Goal: Find specific page/section

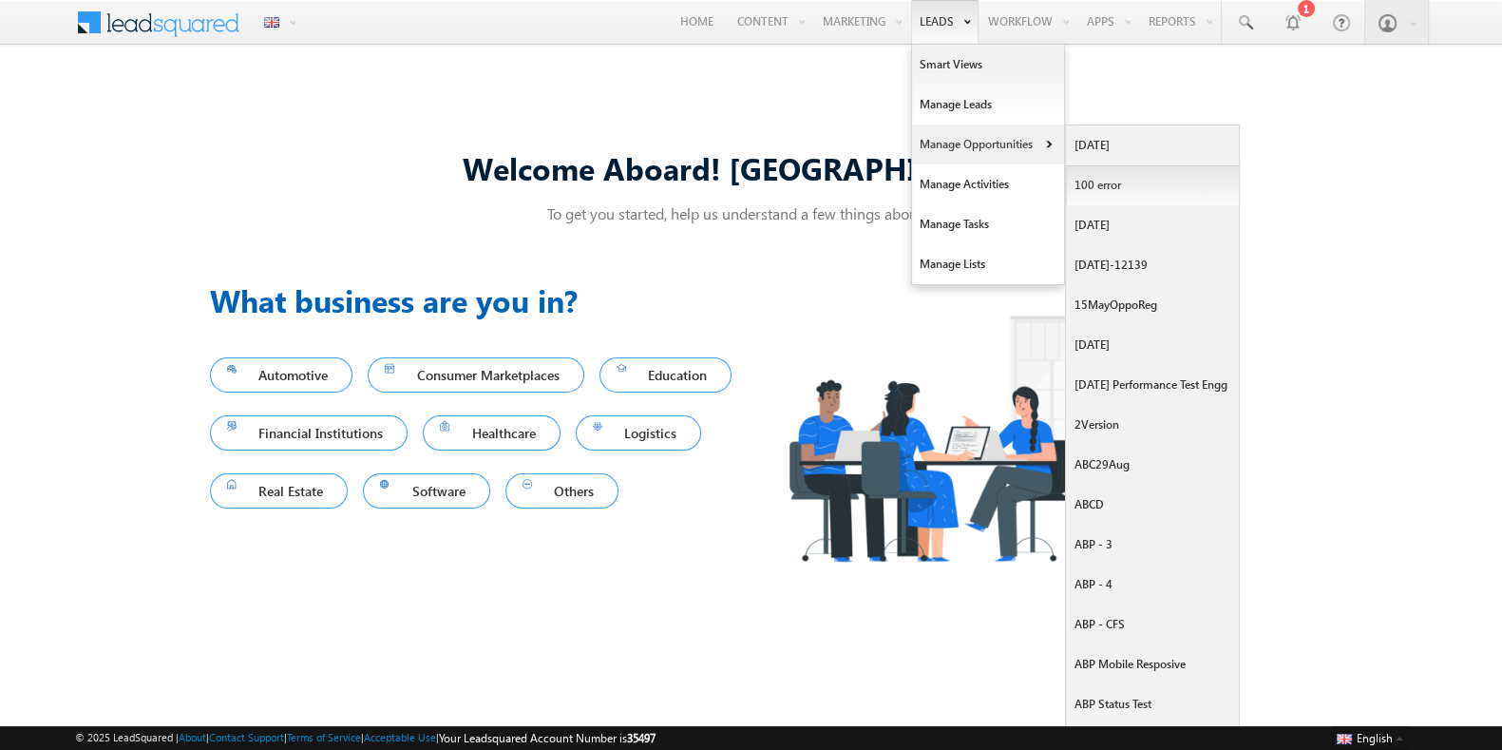
click at [1077, 177] on link "100 error" at bounding box center [1153, 185] width 174 height 40
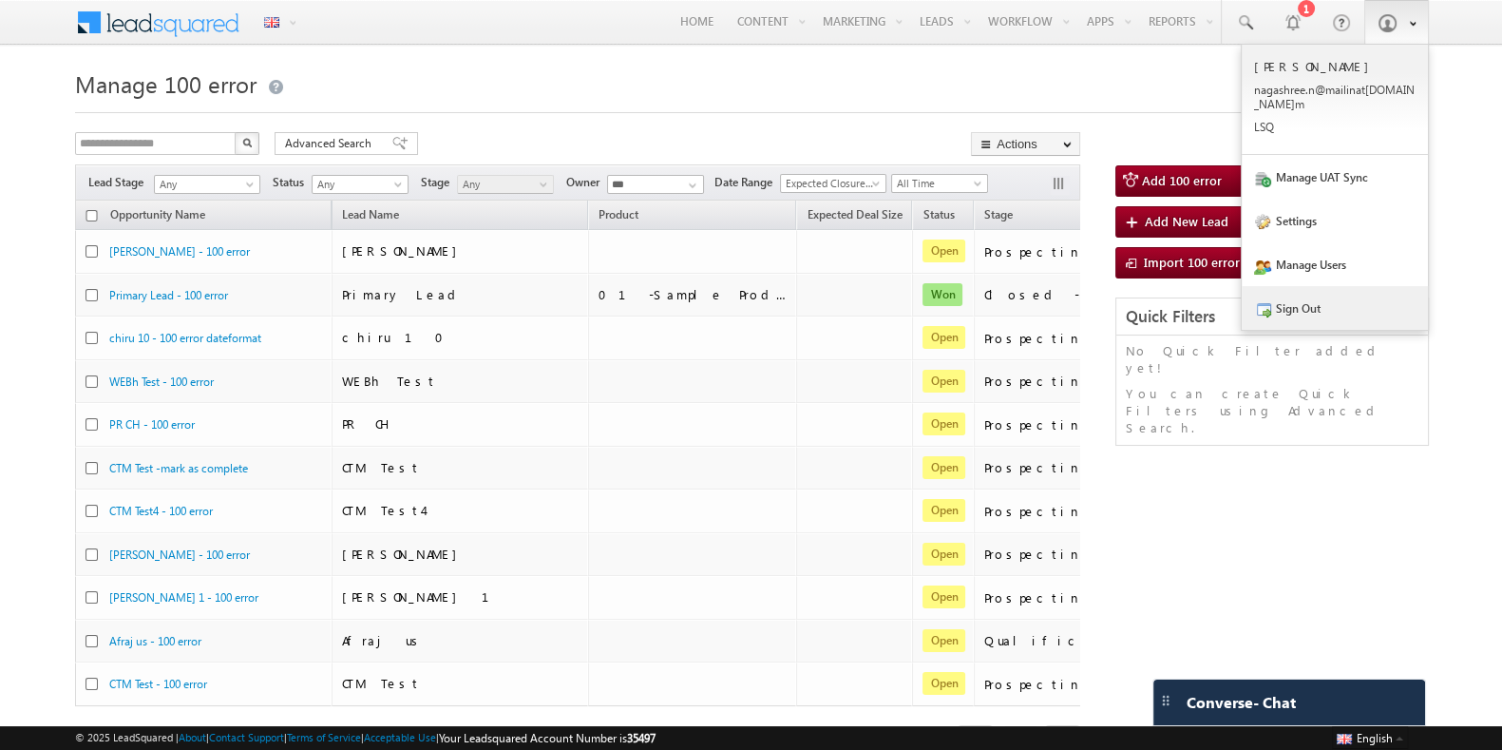
click at [1353, 289] on link "Sign Out" at bounding box center [1335, 308] width 186 height 44
